Goal: Information Seeking & Learning: Learn about a topic

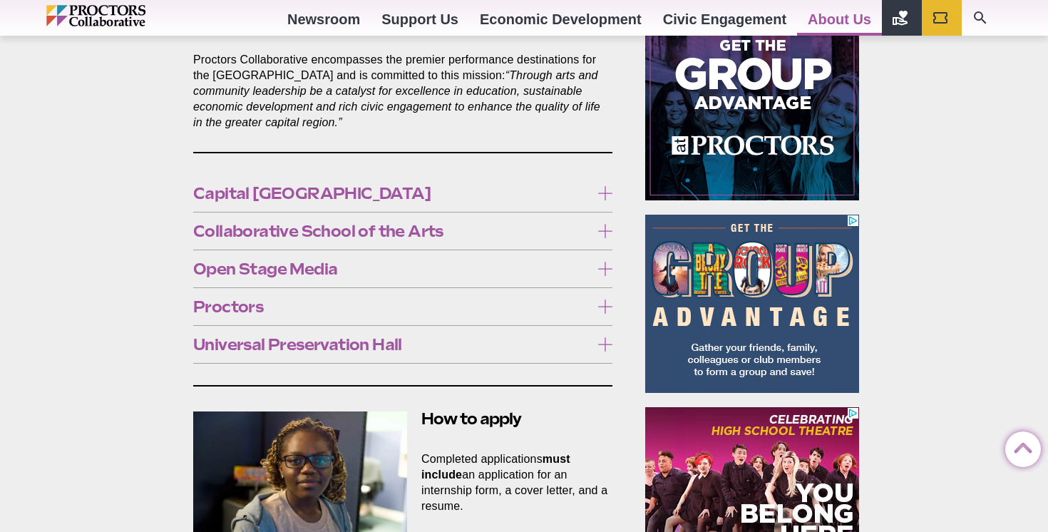
scroll to position [827, 0]
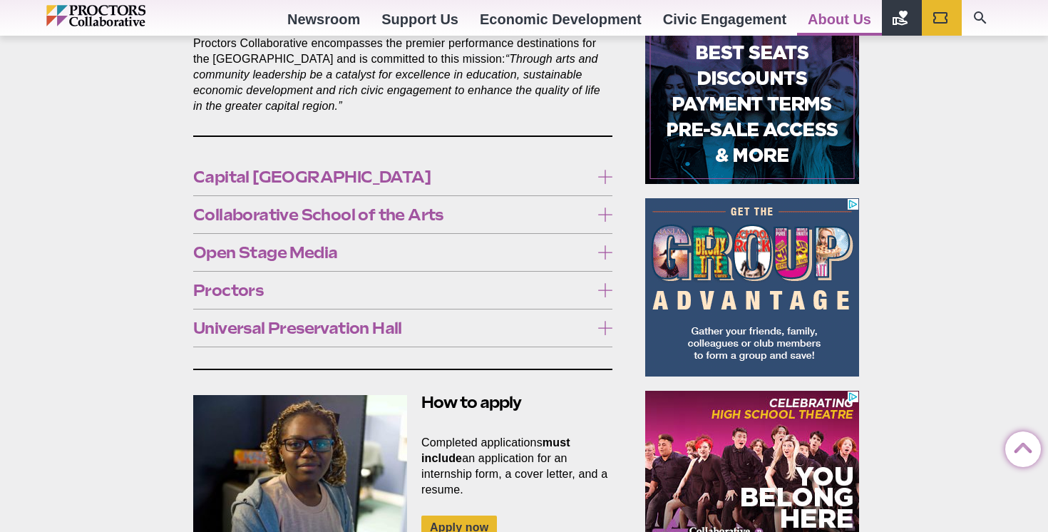
click at [368, 244] on span "Open Stage Media" at bounding box center [391, 252] width 397 height 16
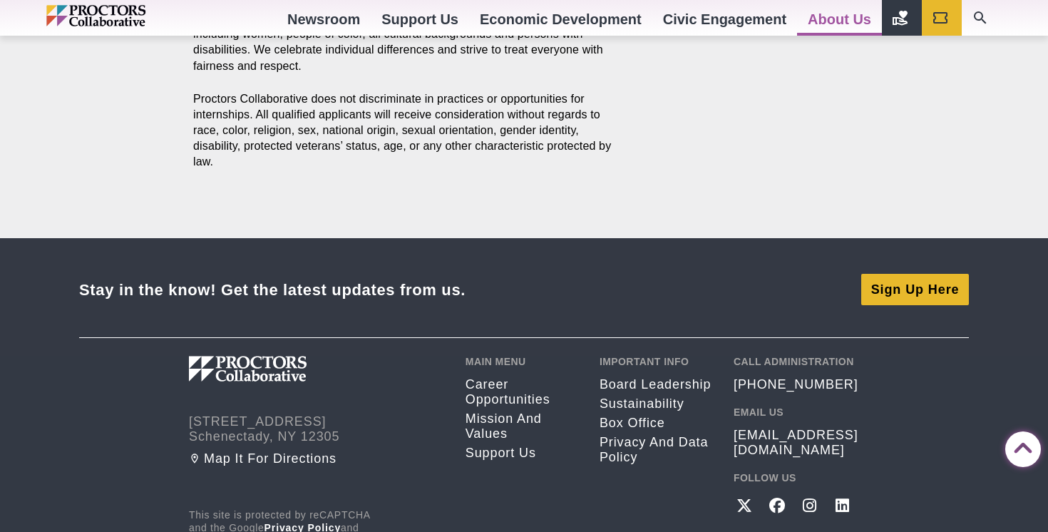
scroll to position [1800, 0]
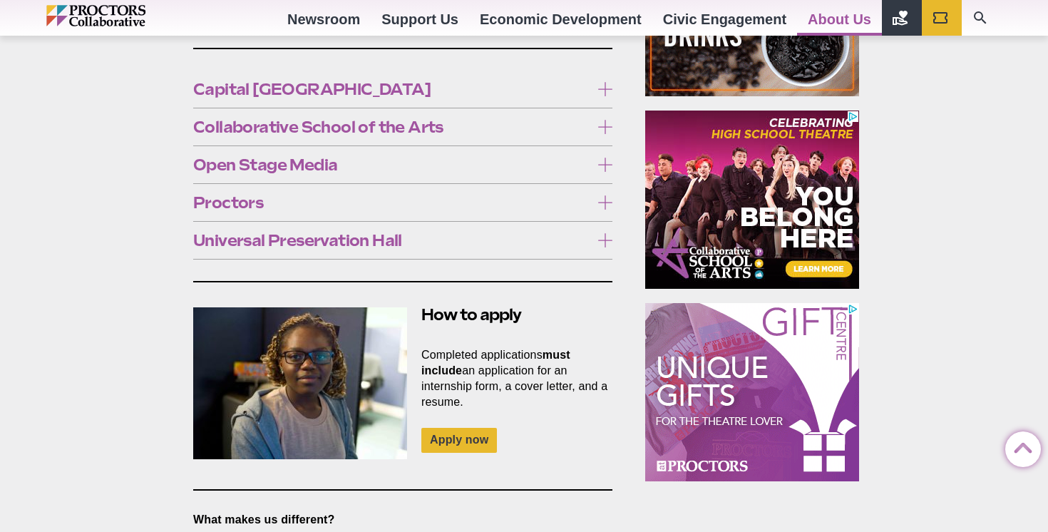
scroll to position [913, 0]
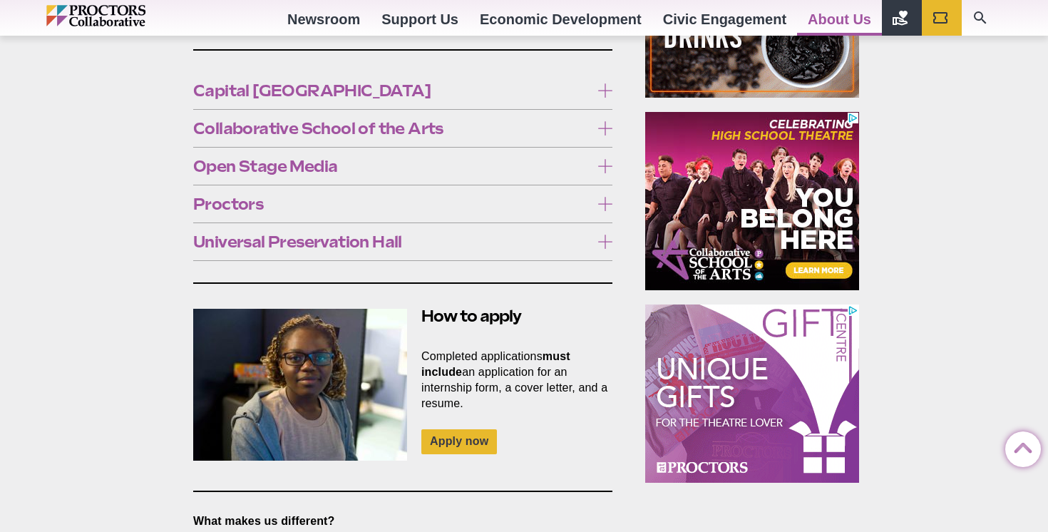
click at [600, 159] on icon at bounding box center [605, 166] width 14 height 14
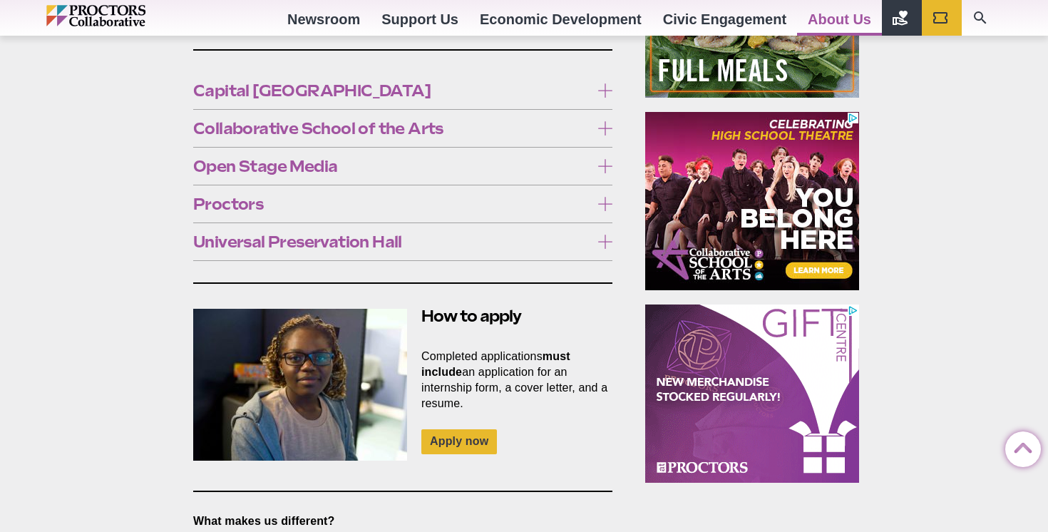
click at [480, 314] on link "Open Stage Media at Proctors (OSM)" at bounding box center [391, 329] width 396 height 30
